Goal: Task Accomplishment & Management: Manage account settings

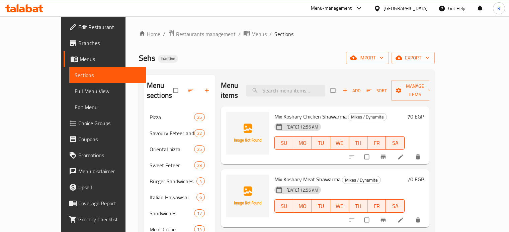
scroll to position [134, 0]
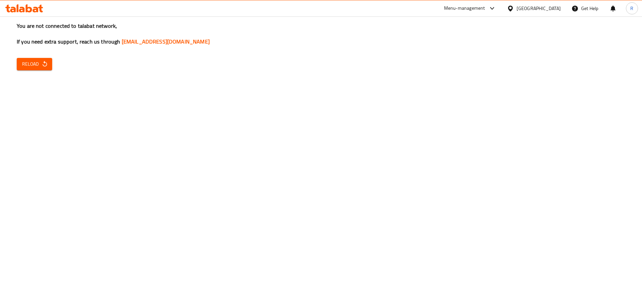
click at [40, 67] on span "Reload" at bounding box center [34, 64] width 25 height 8
click at [38, 64] on span "Reload" at bounding box center [34, 64] width 25 height 8
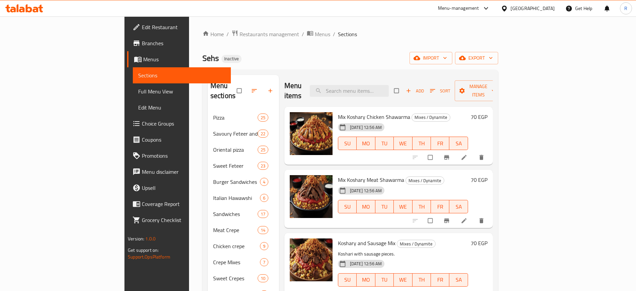
click at [290, 44] on div "Home / Restaurants management / Menus / Sections Sehs Inactive import export Me…" at bounding box center [350, 234] width 296 height 409
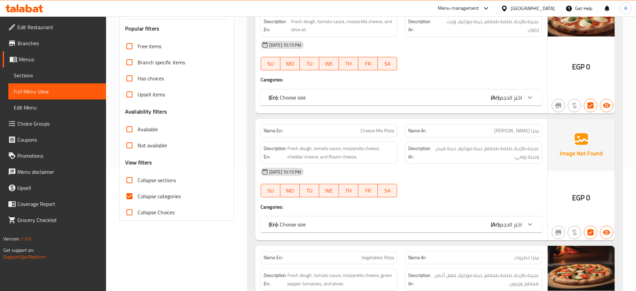
scroll to position [125, 0]
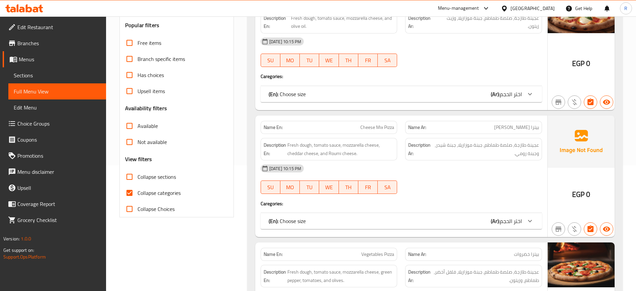
click at [131, 175] on input "Collapse sections" at bounding box center [129, 177] width 16 height 16
checkbox input "true"
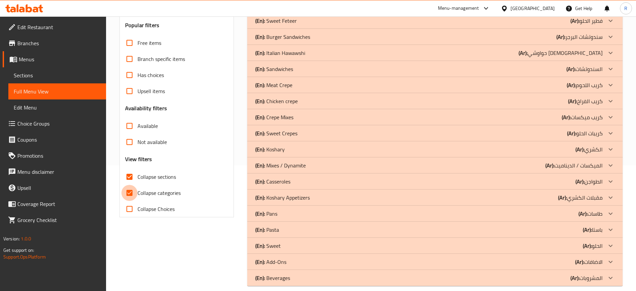
click at [131, 191] on input "Collapse categories" at bounding box center [129, 193] width 16 height 16
checkbox input "false"
click at [335, 164] on div "(En): Mixes / Dynamite (Ar): الميكسات / الديناميت" at bounding box center [428, 165] width 347 height 8
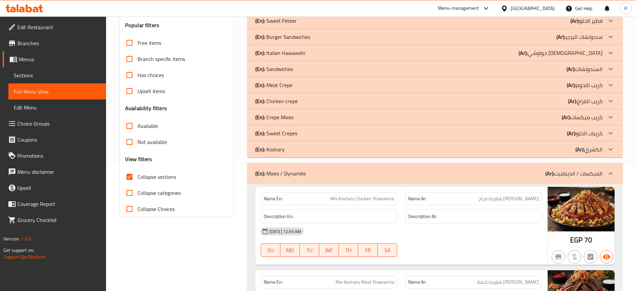
click at [337, 147] on div "(En): Koshary (Ar): الكشري" at bounding box center [428, 149] width 347 height 8
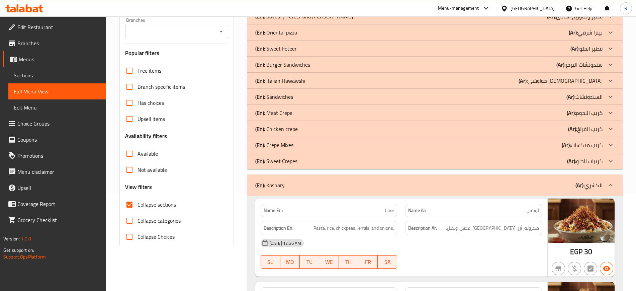
scroll to position [84, 0]
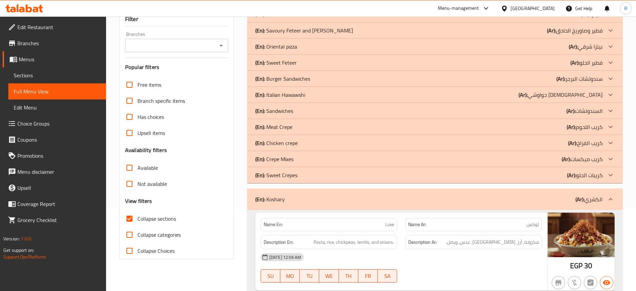
click at [324, 94] on div "(En): Italian Hawawshi (Ar): حواوشي إيطالي" at bounding box center [428, 95] width 347 height 8
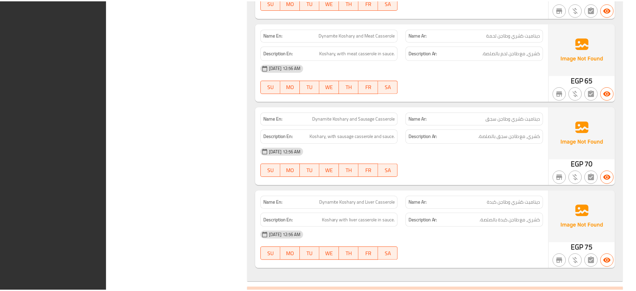
scroll to position [2580, 0]
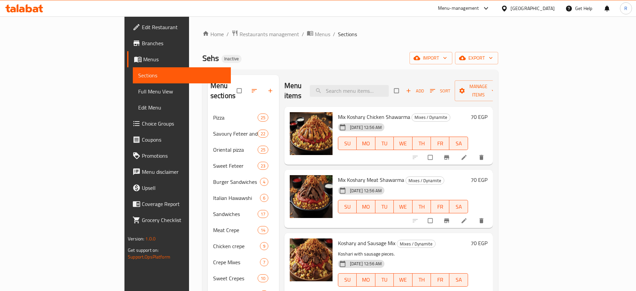
click at [320, 61] on div "Sehs Inactive import export" at bounding box center [350, 58] width 296 height 12
click at [493, 58] on span "export" at bounding box center [476, 58] width 32 height 8
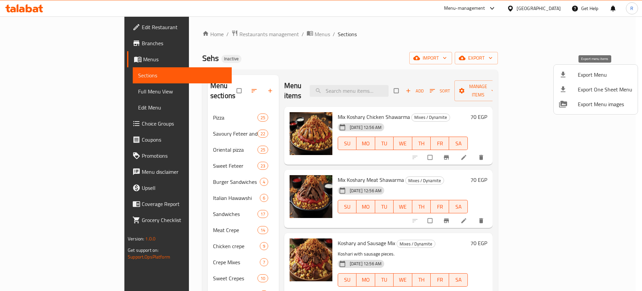
click at [574, 75] on div at bounding box center [568, 75] width 19 height 8
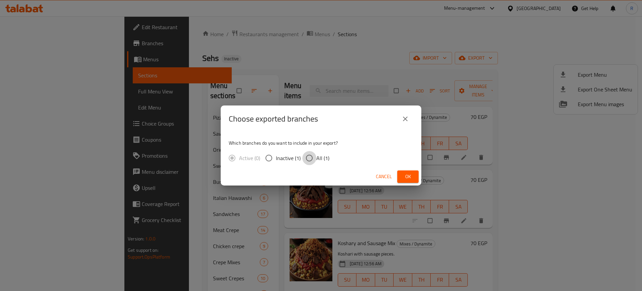
click at [306, 162] on input "All (1)" at bounding box center [309, 158] width 14 height 14
radio input "true"
click at [402, 176] on button "Ok" at bounding box center [407, 176] width 21 height 12
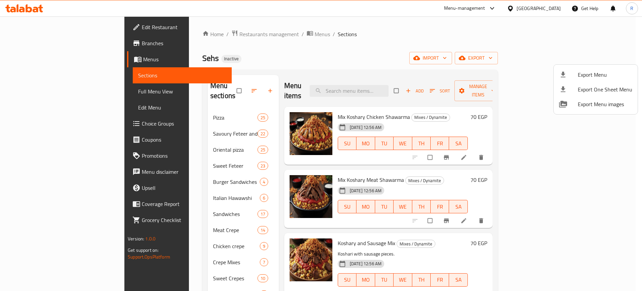
click at [313, 49] on div at bounding box center [321, 145] width 642 height 291
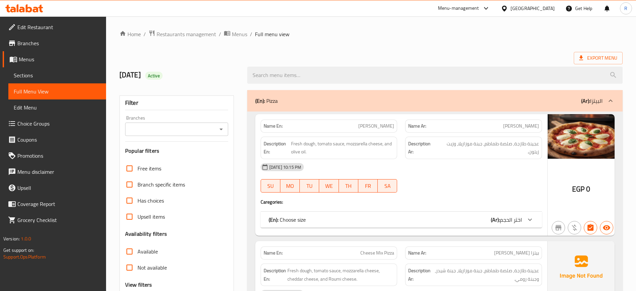
scroll to position [84, 0]
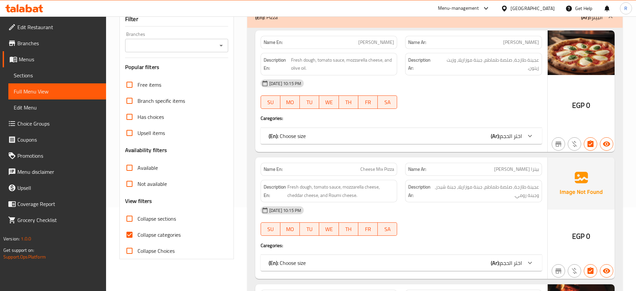
click at [132, 217] on input "Collapse sections" at bounding box center [129, 218] width 16 height 16
checkbox input "true"
click at [128, 237] on input "Collapse categories" at bounding box center [129, 234] width 16 height 16
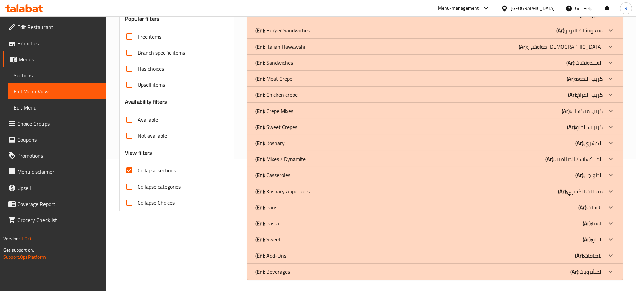
scroll to position [134, 0]
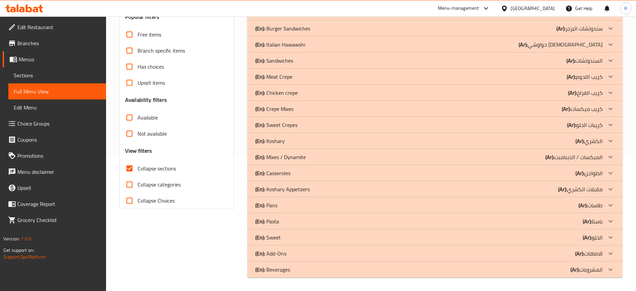
click at [327, 273] on div "(En): Beverages (Ar): المشروبات" at bounding box center [428, 269] width 347 height 8
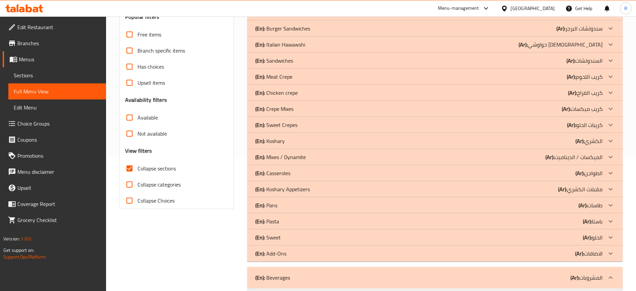
click at [318, 256] on div "(En): Add-Ons (Ar): الاضافات" at bounding box center [428, 253] width 347 height 8
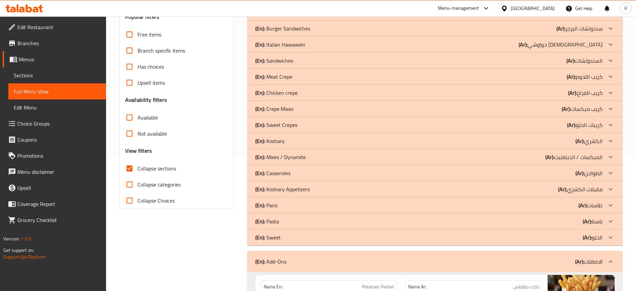
click at [306, 237] on div "(En): Sweet (Ar): الحلو" at bounding box center [428, 237] width 347 height 8
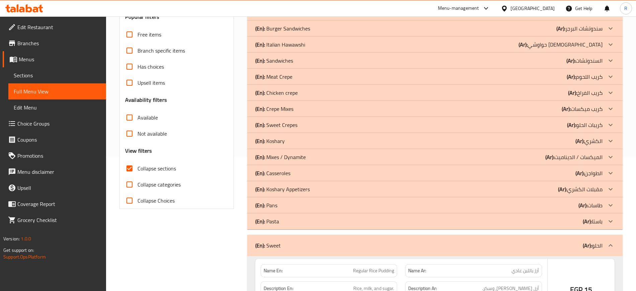
click at [302, 223] on div "(En): Pasta (Ar): باستا" at bounding box center [428, 221] width 347 height 8
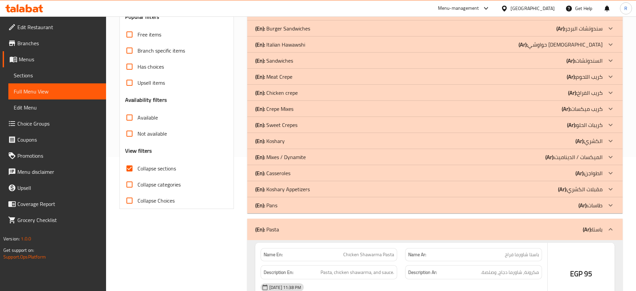
click at [303, 206] on div "(En): Pans (Ar): طاسات" at bounding box center [428, 205] width 347 height 8
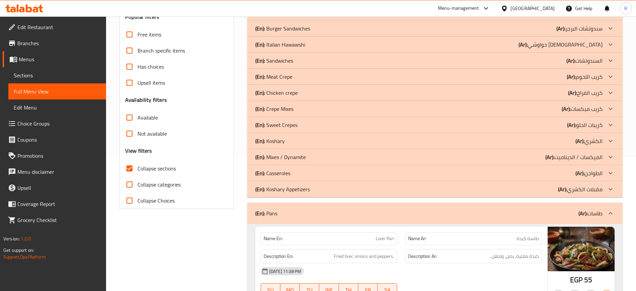
click at [305, 191] on p "(En): Koshary Appetizers" at bounding box center [282, 189] width 55 height 8
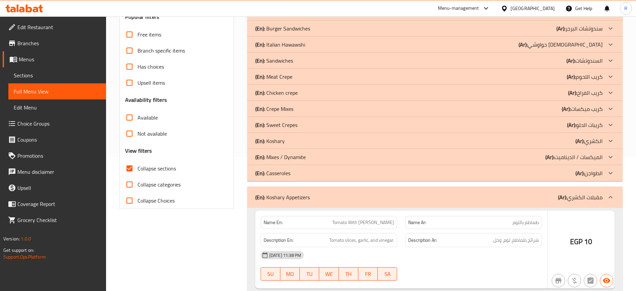
click at [306, 173] on div "(En): Casseroles (Ar): الطواجن" at bounding box center [428, 173] width 347 height 8
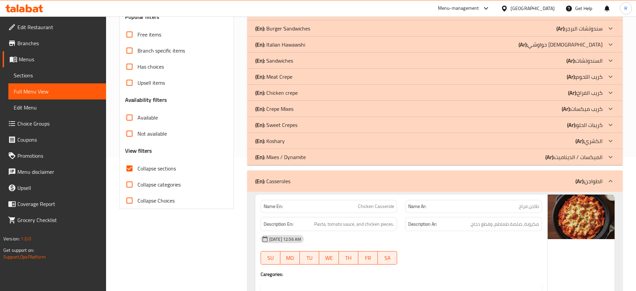
click at [299, 122] on div "(En): Sweet Crepes (Ar): كريبات الحلو" at bounding box center [428, 125] width 347 height 8
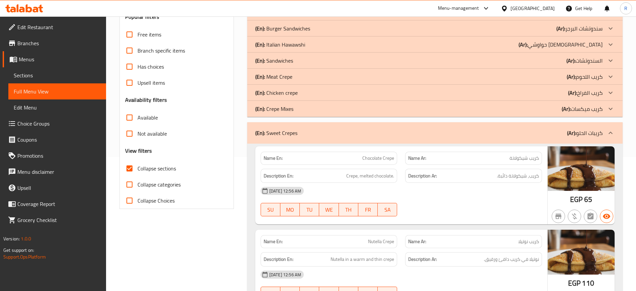
click at [300, 107] on div "(En): Crepe Mixes (Ar): كريب ميكسات" at bounding box center [428, 109] width 347 height 8
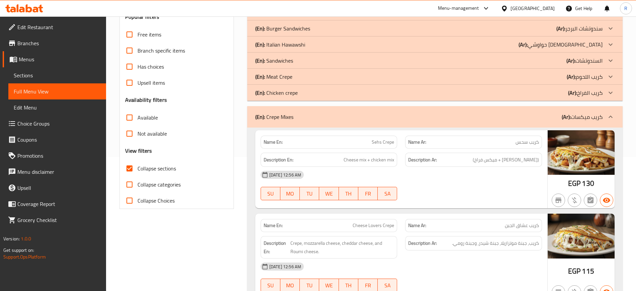
click at [302, 94] on div "(En): Chicken crepe (Ar): كريب الفراخ" at bounding box center [428, 93] width 347 height 8
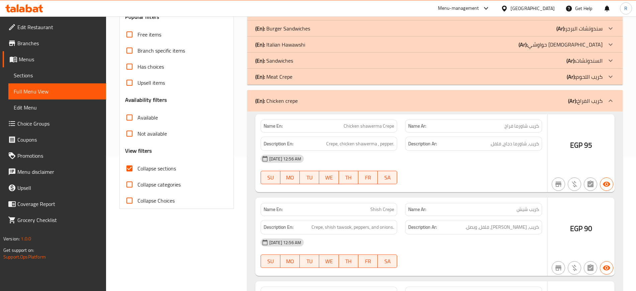
click at [297, 75] on div "(En): Meat Crepe (Ar): كريب اللحوم" at bounding box center [428, 77] width 347 height 8
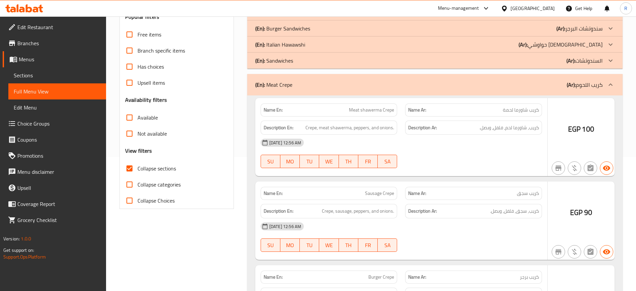
click at [294, 57] on div "(En): Sandwiches (Ar): السندوتشات" at bounding box center [428, 61] width 347 height 8
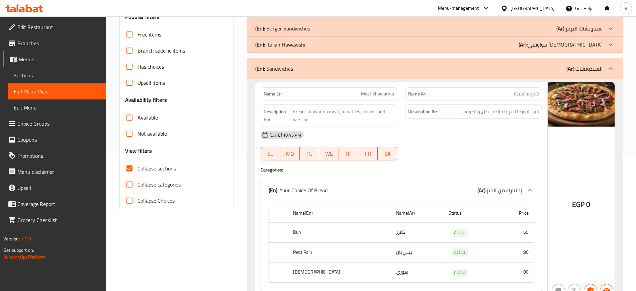
scroll to position [50, 0]
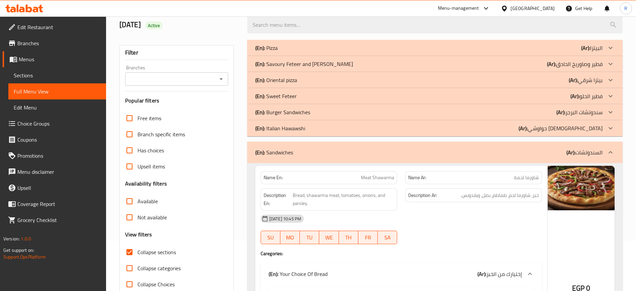
click at [277, 110] on p "(En): Burger Sandwiches" at bounding box center [282, 112] width 55 height 8
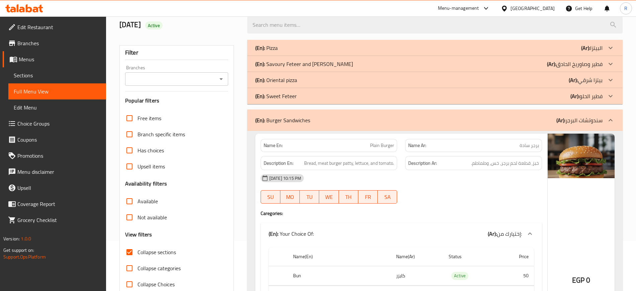
click at [278, 94] on p "(En): Sweet Feteer" at bounding box center [275, 96] width 41 height 8
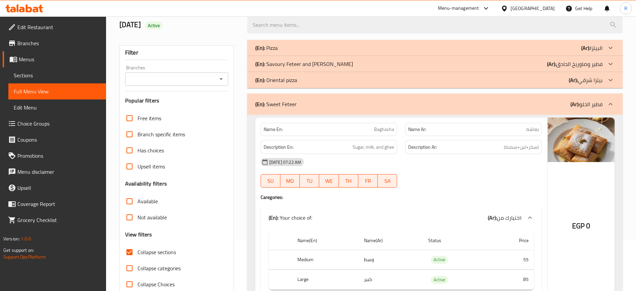
click at [279, 78] on p "(En): Oriental pizza" at bounding box center [276, 80] width 42 height 8
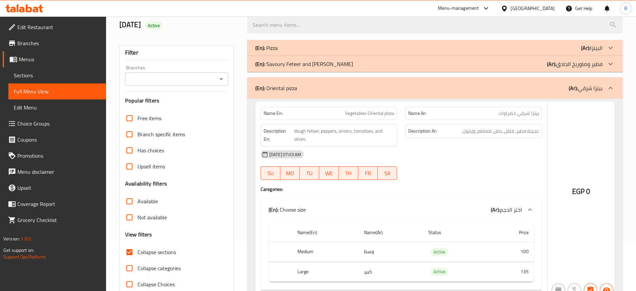
click at [280, 62] on p "(En): Savoury Feteer and Sawarekh" at bounding box center [304, 64] width 98 height 8
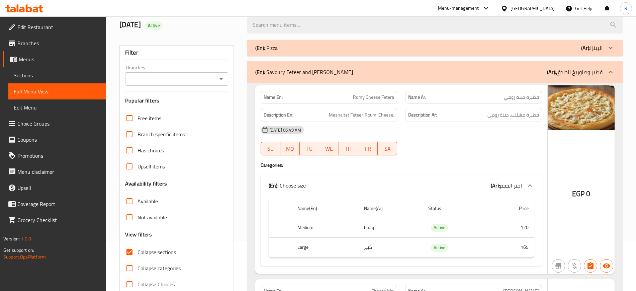
click at [290, 47] on div "(En): Pizza (Ar): البيتزا" at bounding box center [428, 48] width 347 height 8
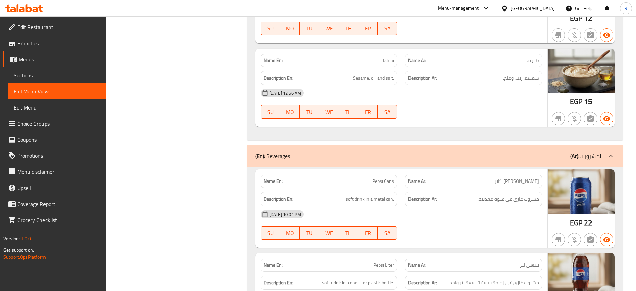
scroll to position [34268, 0]
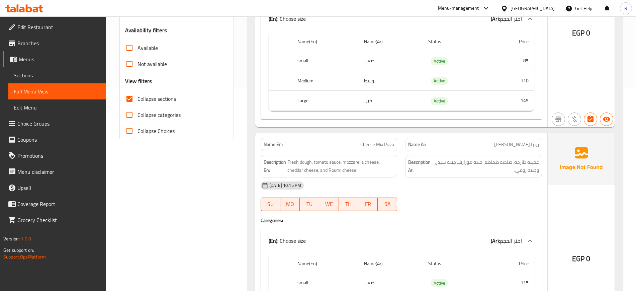
scroll to position [167, 0]
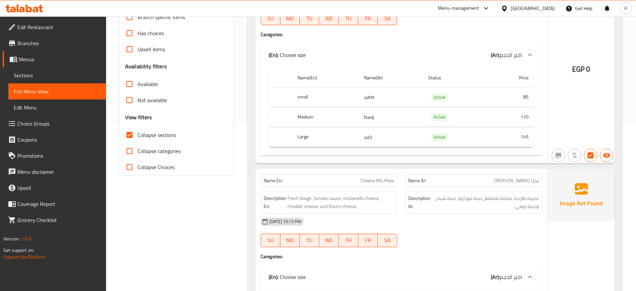
click at [128, 154] on input "Collapse categories" at bounding box center [129, 151] width 16 height 16
checkbox input "true"
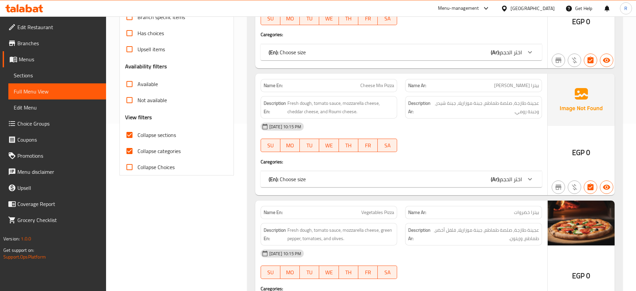
click at [131, 134] on input "Collapse sections" at bounding box center [129, 135] width 16 height 16
click at [128, 134] on input "Collapse sections" at bounding box center [129, 135] width 16 height 16
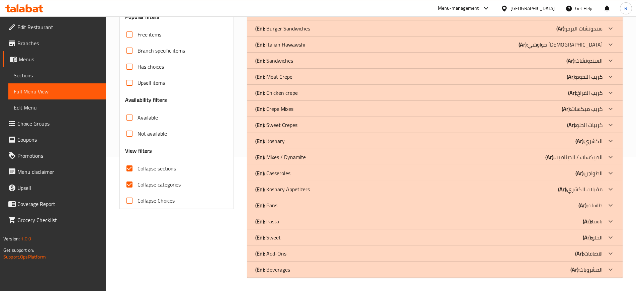
scroll to position [0, 0]
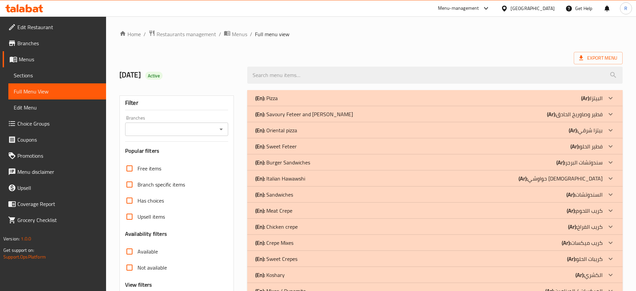
click at [269, 162] on p "(En): Burger Sandwiches" at bounding box center [282, 162] width 55 height 8
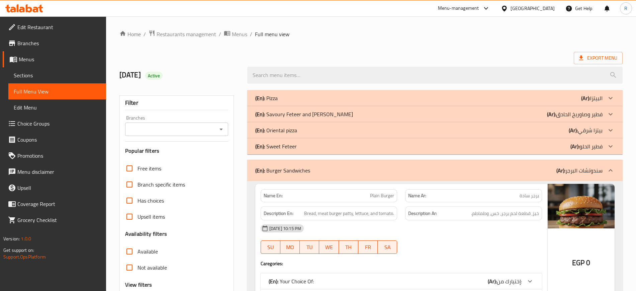
click at [273, 145] on p "(En): Sweet Feteer" at bounding box center [275, 146] width 41 height 8
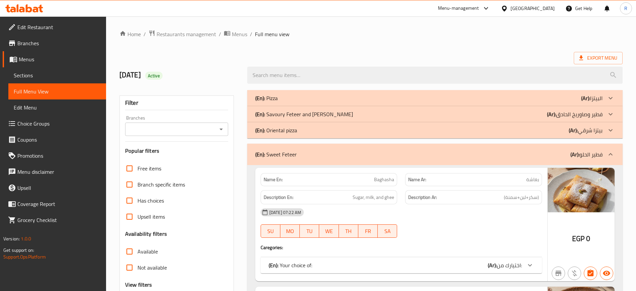
click at [273, 129] on p "(En): Oriental pizza" at bounding box center [276, 130] width 42 height 8
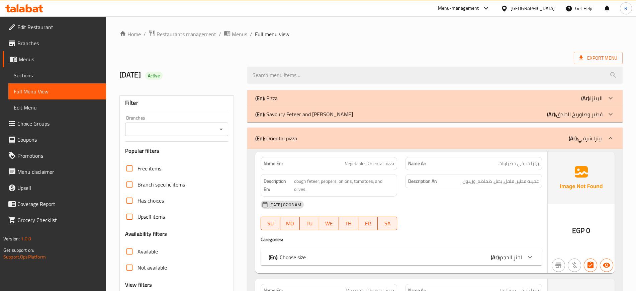
click at [274, 115] on p "(En): Savoury Feteer and Sawarekh" at bounding box center [304, 114] width 98 height 8
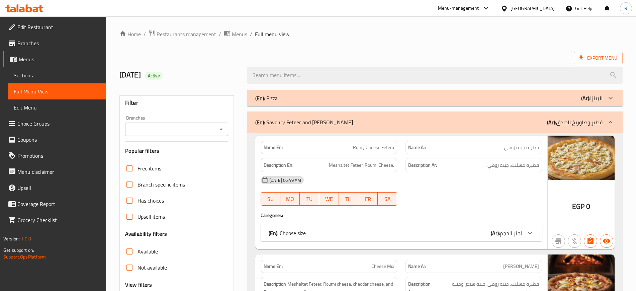
click at [275, 97] on p "(En): Pizza" at bounding box center [266, 98] width 22 height 8
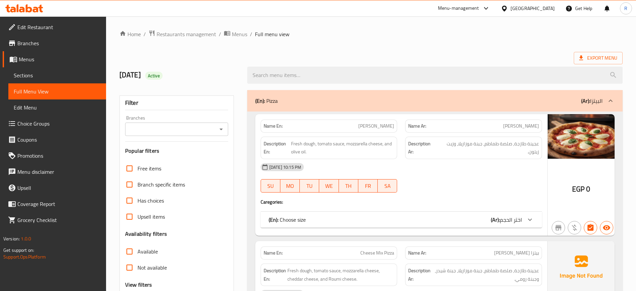
click at [270, 132] on div "Name En: Margarita Pizza" at bounding box center [329, 125] width 137 height 13
click at [270, 126] on strong "Name En:" at bounding box center [273, 125] width 19 height 7
copy strong "Name En:"
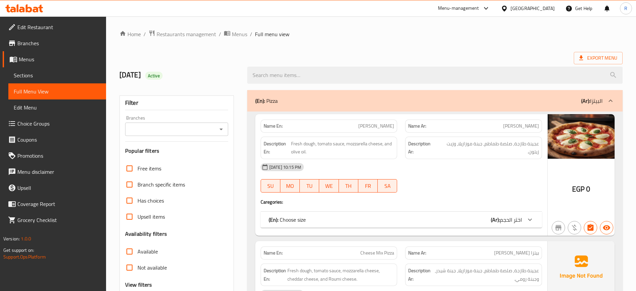
click at [287, 97] on div "(En): Pizza (Ar): البيتزا" at bounding box center [428, 101] width 347 height 8
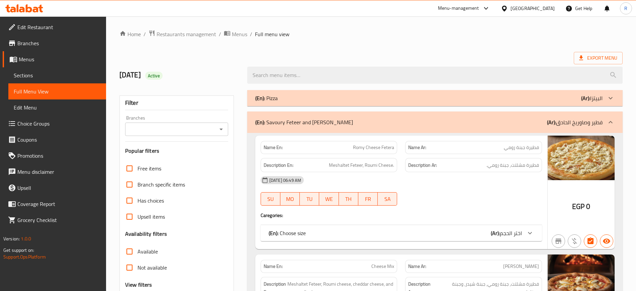
click at [284, 126] on p "(En): Savoury Feteer and Sawarekh" at bounding box center [304, 122] width 98 height 8
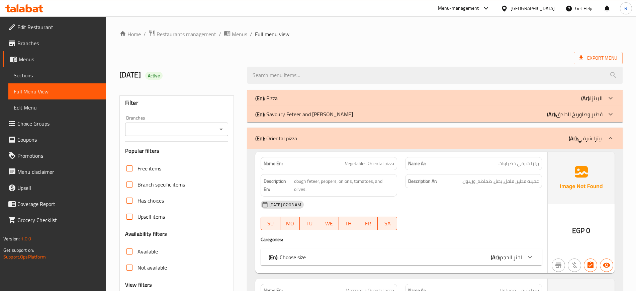
click at [285, 156] on div "Name En: Vegetables Oriental pizza" at bounding box center [329, 163] width 145 height 21
click at [285, 136] on p "(En): Oriental pizza" at bounding box center [276, 138] width 42 height 8
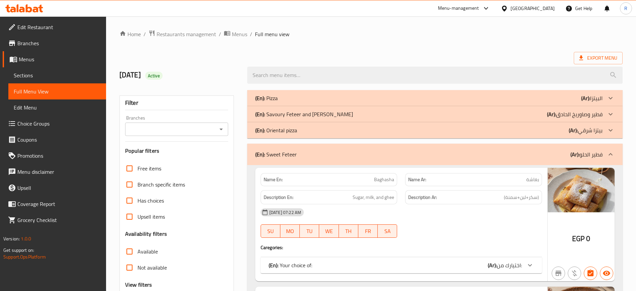
click at [286, 155] on p "(En): Sweet Feteer" at bounding box center [275, 154] width 41 height 8
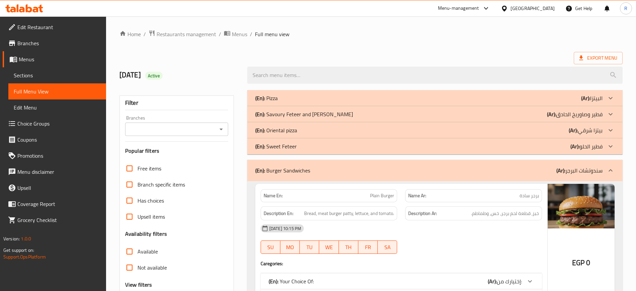
click at [295, 168] on p "(En): Burger Sandwiches" at bounding box center [282, 170] width 55 height 8
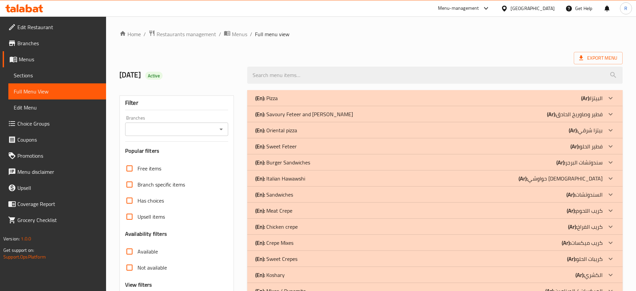
scroll to position [134, 0]
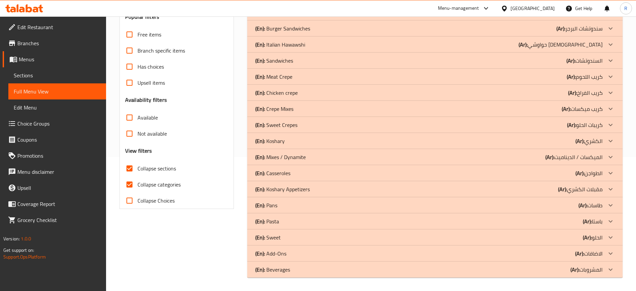
click at [279, 238] on p "(En): Sweet" at bounding box center [267, 237] width 25 height 8
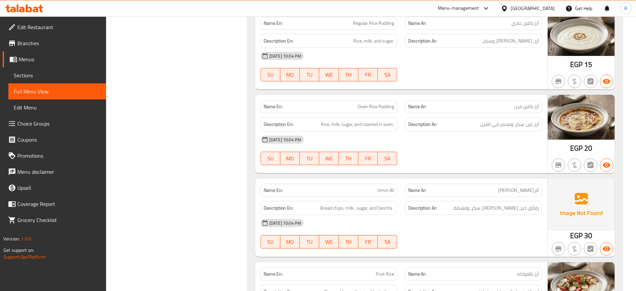
scroll to position [578, 0]
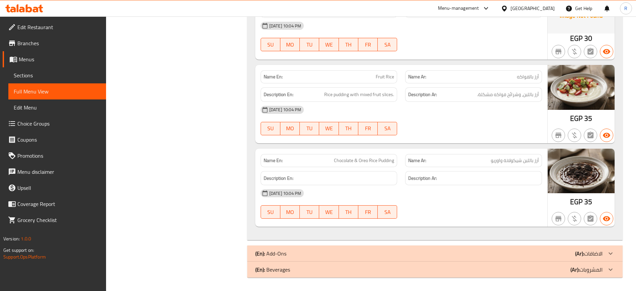
click at [277, 270] on p "(En): Beverages" at bounding box center [272, 269] width 35 height 8
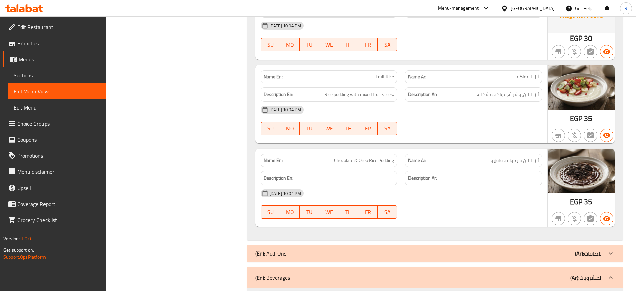
scroll to position [118, 0]
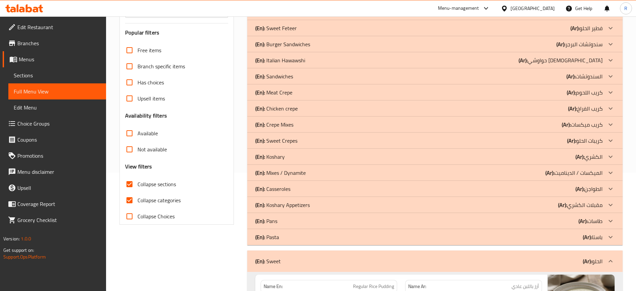
click at [305, 78] on div "(En): Sandwiches (Ar): السندوتشات" at bounding box center [428, 76] width 347 height 8
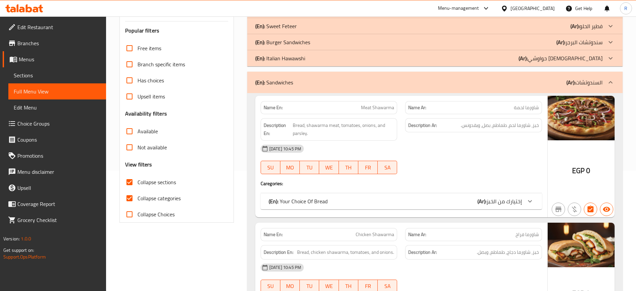
scroll to position [1927, 0]
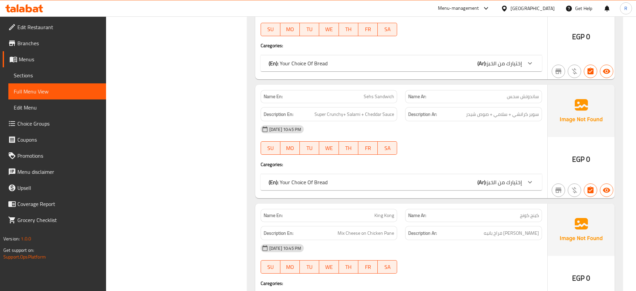
click at [274, 91] on div "Name En: Sehs Sandwich" at bounding box center [329, 96] width 137 height 13
copy strong "Name En:"
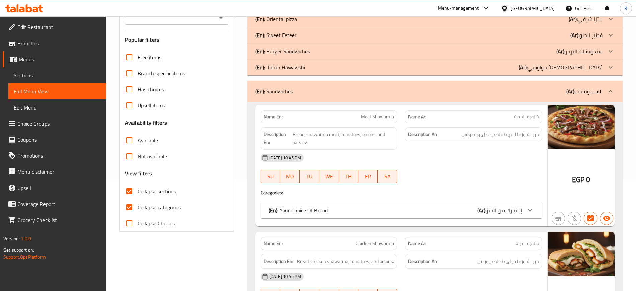
scroll to position [125, 0]
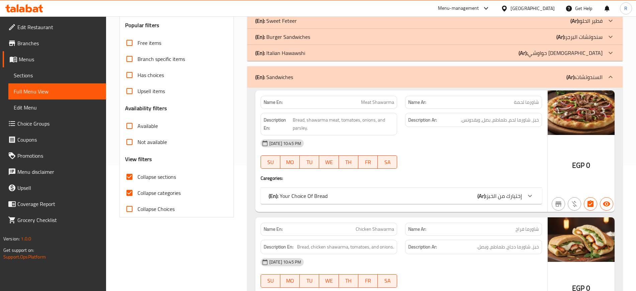
click at [285, 80] on p "(En): Sandwiches" at bounding box center [274, 77] width 38 height 8
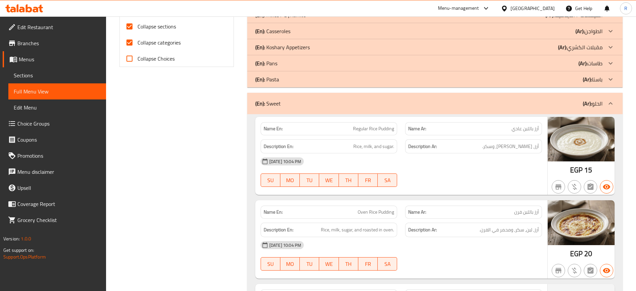
scroll to position [293, 0]
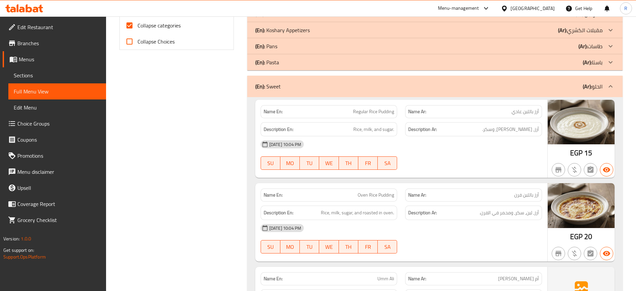
click at [311, 88] on div "(En): Sweet (Ar): الحلو" at bounding box center [428, 86] width 347 height 8
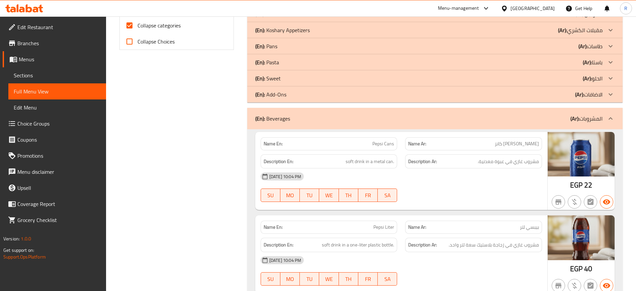
click at [292, 122] on div "(En): Beverages (Ar): المشروبات" at bounding box center [428, 118] width 347 height 8
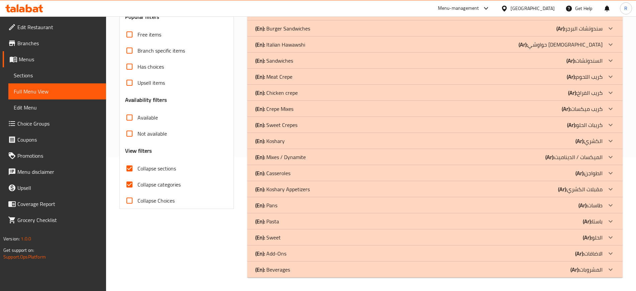
scroll to position [134, 0]
click at [281, 252] on p "(En): Add-Ons" at bounding box center [270, 253] width 31 height 8
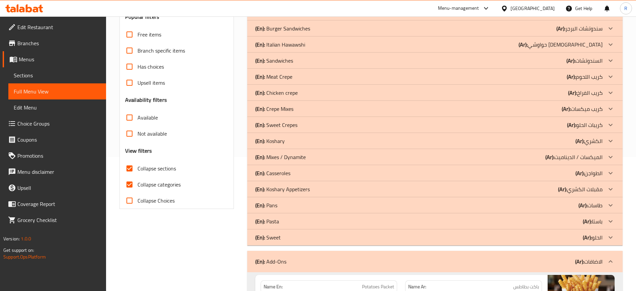
click at [279, 172] on p "(En): Casseroles" at bounding box center [272, 173] width 35 height 8
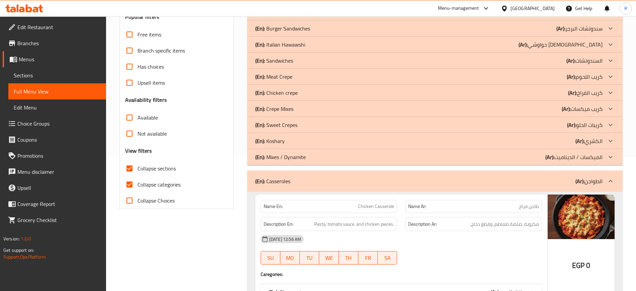
click at [271, 153] on p "(En): Mixes / Dynamite" at bounding box center [280, 157] width 51 height 8
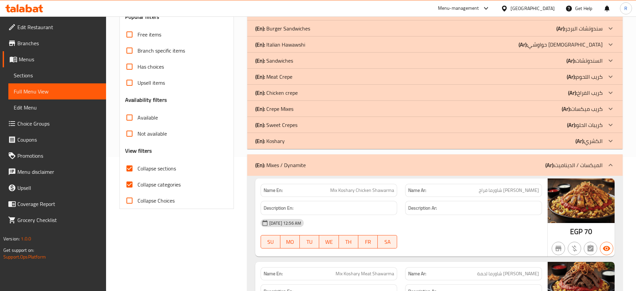
click at [286, 138] on div "(En): Koshary (Ar): الكشري" at bounding box center [428, 141] width 347 height 8
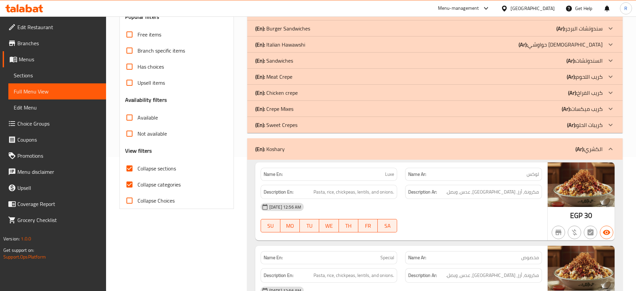
click at [301, 124] on div "(En): Sweet Crepes (Ar): كريبات الحلو" at bounding box center [428, 125] width 347 height 8
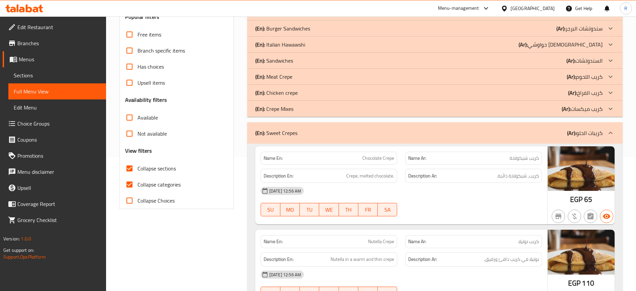
click at [299, 108] on div "(En): Crepe Mixes (Ar): كريب ميكسات" at bounding box center [428, 109] width 347 height 8
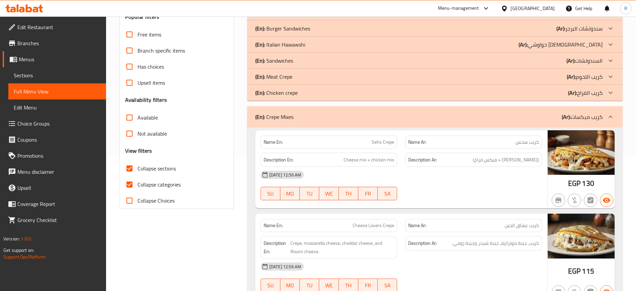
click at [296, 89] on p "(En): Chicken crepe" at bounding box center [276, 93] width 42 height 8
click at [295, 74] on div "(En): Meat Crepe (Ar): كريب اللحوم" at bounding box center [428, 77] width 347 height 8
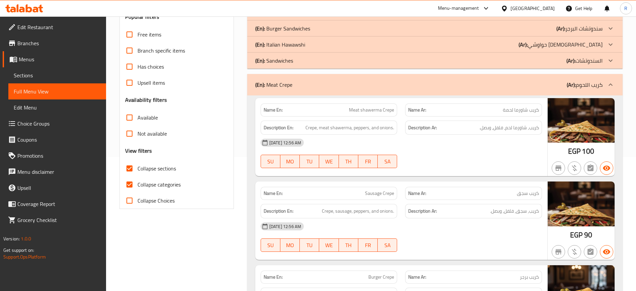
click at [276, 107] on strong "Name En:" at bounding box center [273, 109] width 19 height 7
copy strong "Name En:"
click at [129, 166] on input "Collapse sections" at bounding box center [129, 168] width 16 height 16
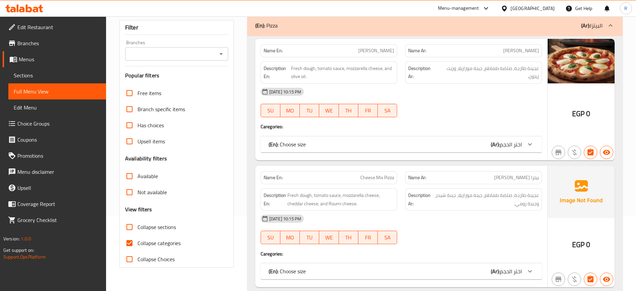
scroll to position [251, 0]
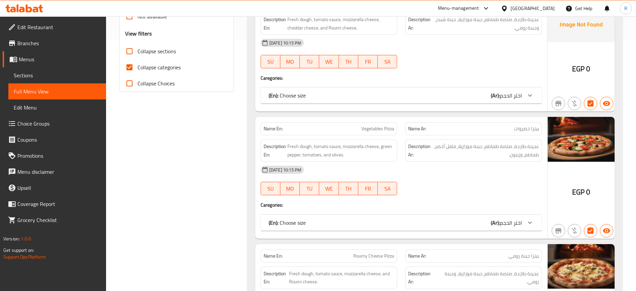
click at [129, 51] on input "Collapse sections" at bounding box center [129, 51] width 16 height 16
checkbox input "true"
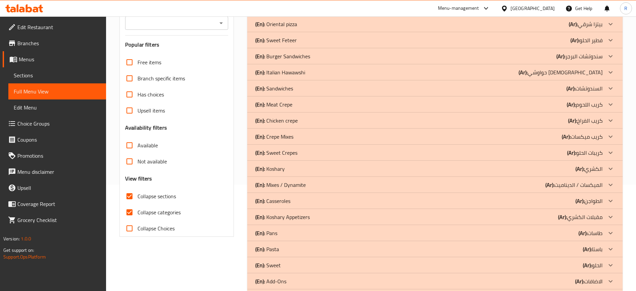
scroll to position [92, 0]
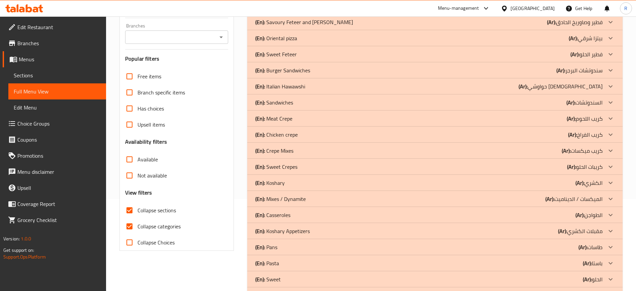
click at [304, 84] on p "(En): Italian Hawawshi" at bounding box center [280, 86] width 50 height 8
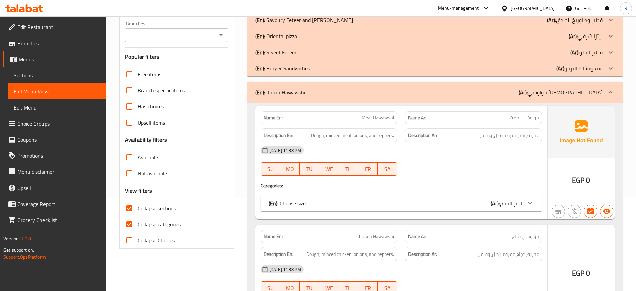
scroll to position [839, 0]
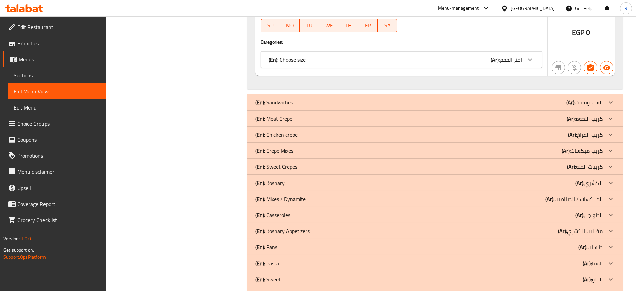
click at [283, 228] on p "(En): Koshary Appetizers" at bounding box center [282, 231] width 55 height 8
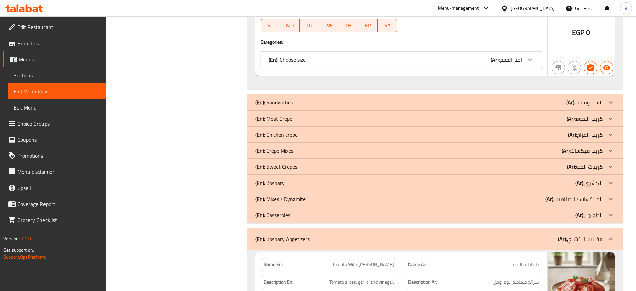
scroll to position [1048, 0]
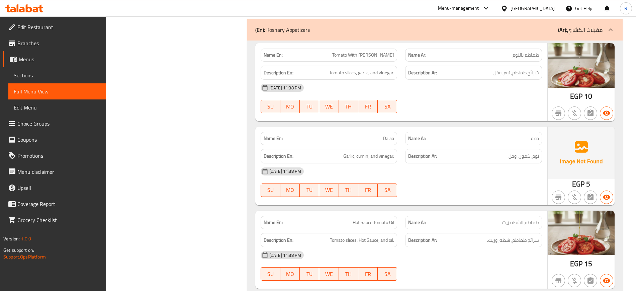
click at [183, 181] on div "Filter Branches Branches Popular filters Free items Branch specific items Has c…" at bounding box center [179, 108] width 128 height 2140
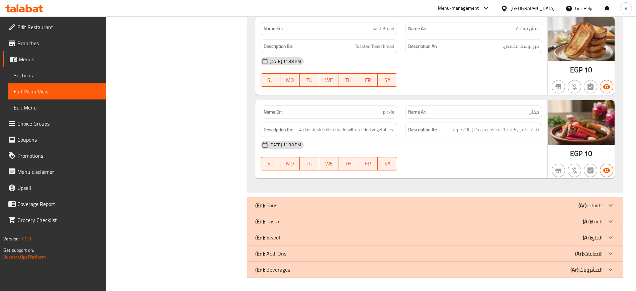
click at [305, 206] on div "(En): Pans (Ar): طاسات" at bounding box center [428, 205] width 347 height 8
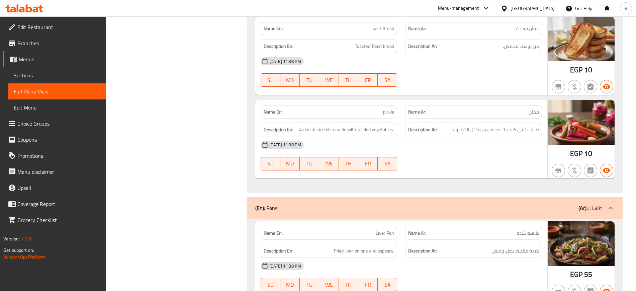
click at [263, 230] on div "Name En: Liver Pan" at bounding box center [329, 232] width 137 height 13
copy strong "Name En:"
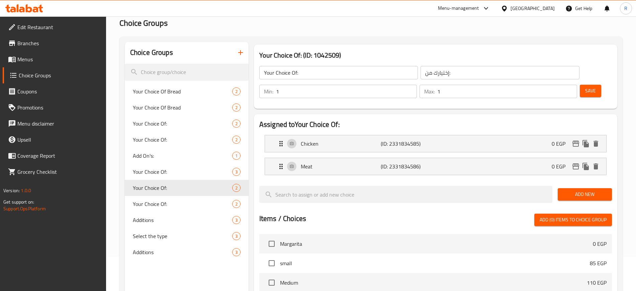
scroll to position [34, 0]
click at [36, 31] on span "Edit Restaurant" at bounding box center [58, 27] width 83 height 8
